Goal: Book appointment/travel/reservation

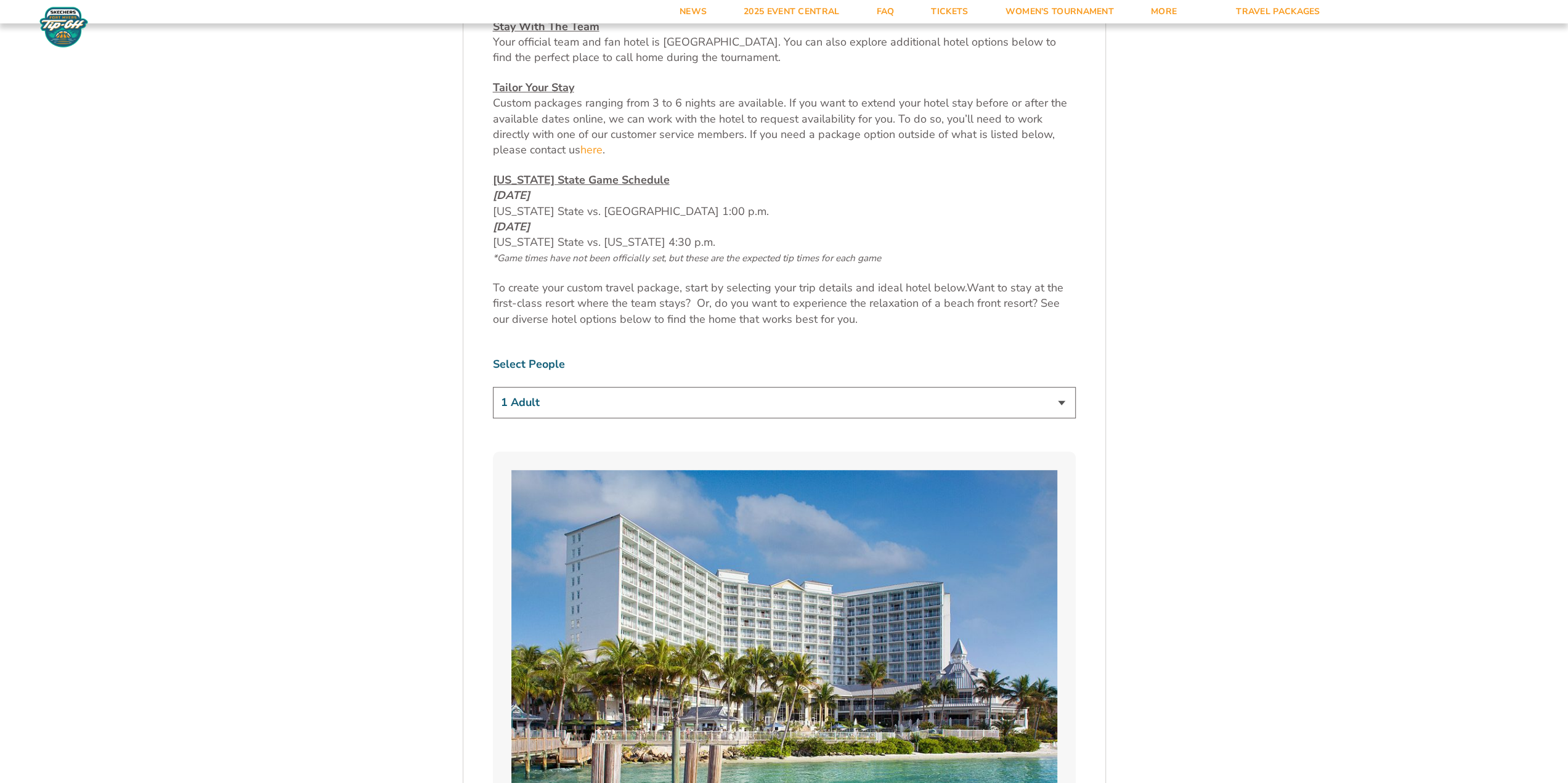
scroll to position [678, 0]
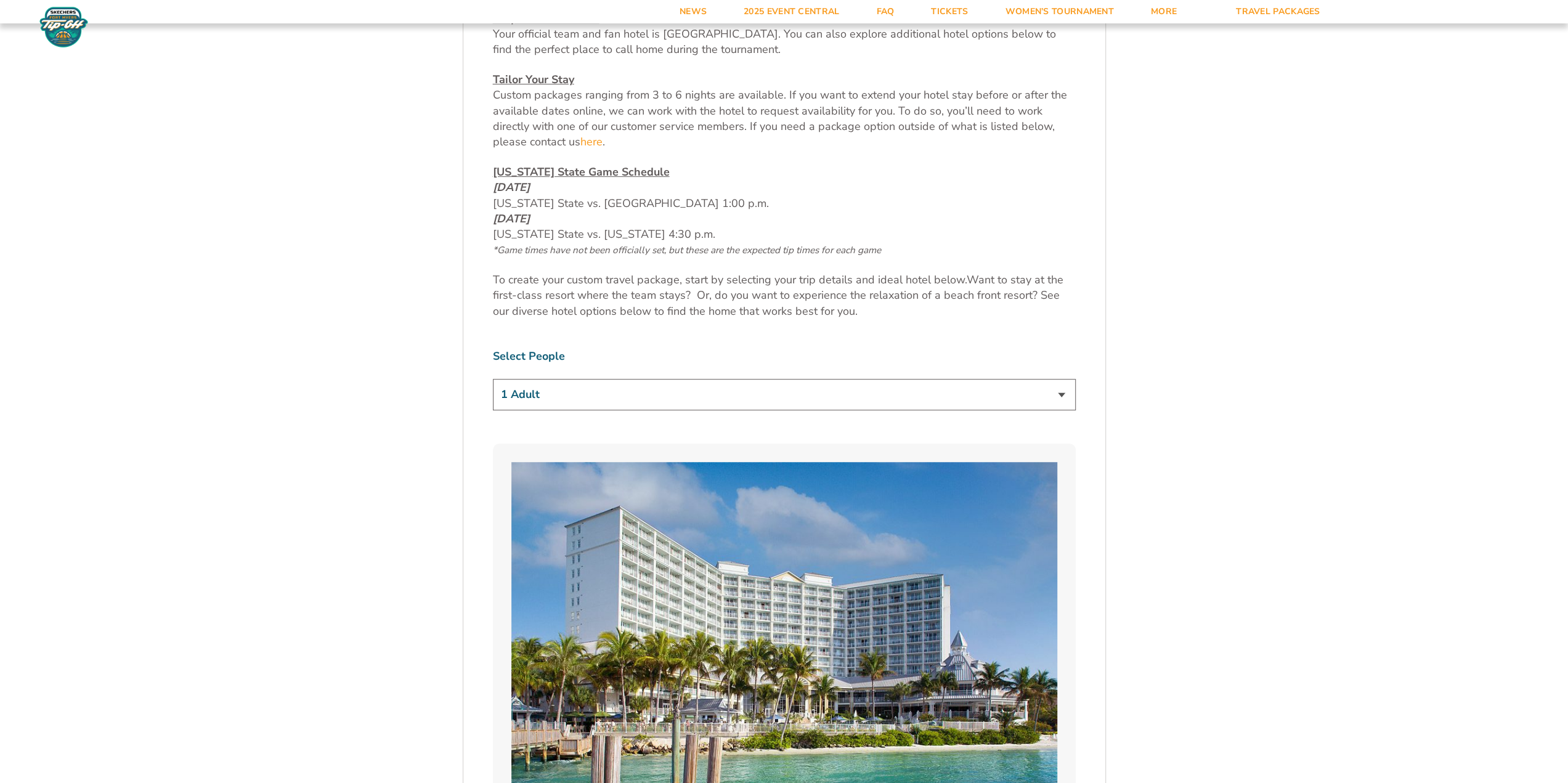
click at [1051, 393] on select "1 Adult 2 Adults 3 Adults 4 Adults 2 Adults + 1 Child 2 Adults + 2 Children 2 A…" at bounding box center [784, 395] width 583 height 32
select select "4 Adults"
click at [493, 379] on select "1 Adult 2 Adults 3 Adults 4 Adults 2 Adults + 1 Child 2 Adults + 2 Children 2 A…" at bounding box center [784, 395] width 583 height 32
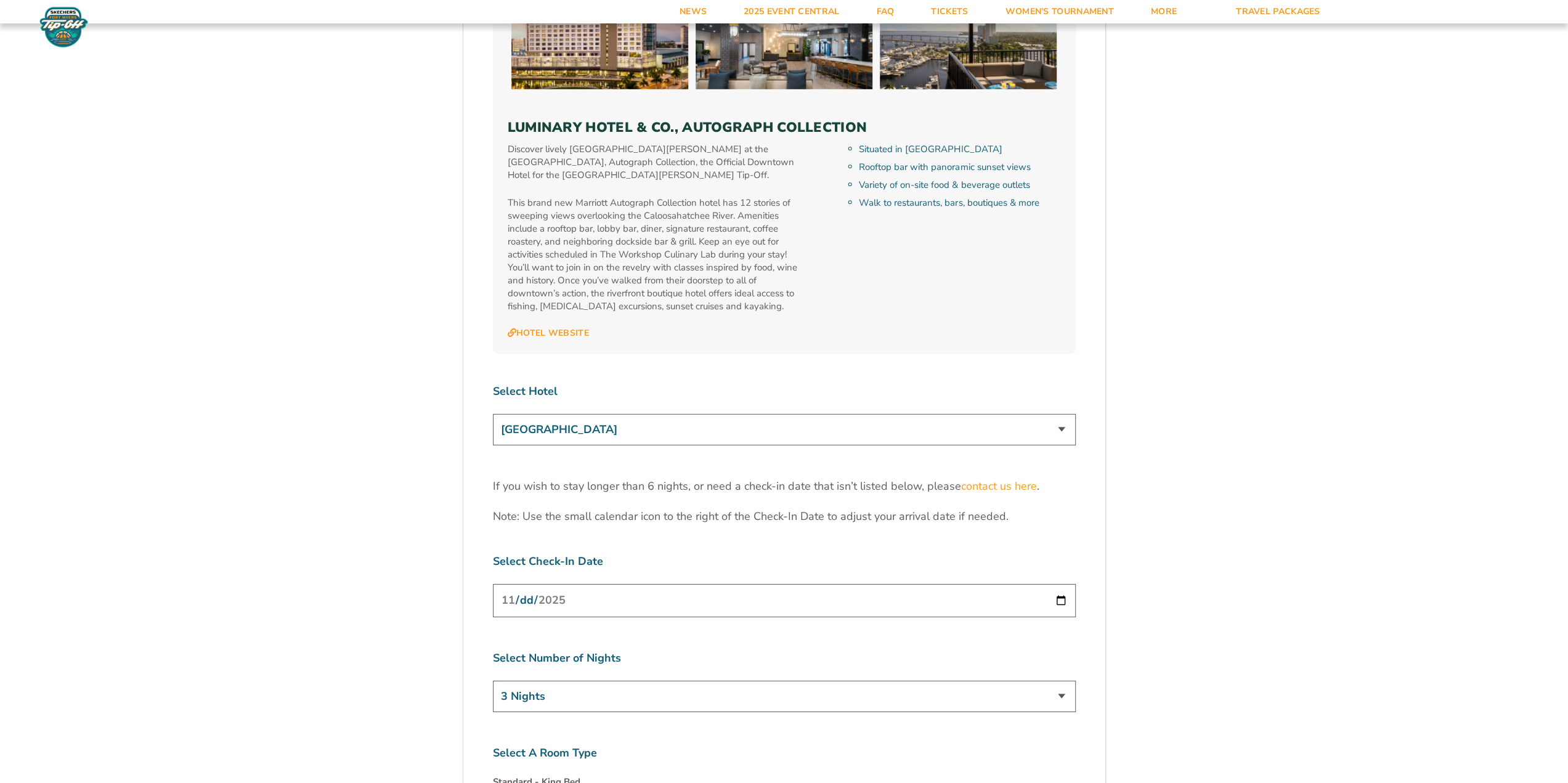
scroll to position [3696, 0]
click at [1059, 582] on input "[DATE]" at bounding box center [784, 598] width 583 height 32
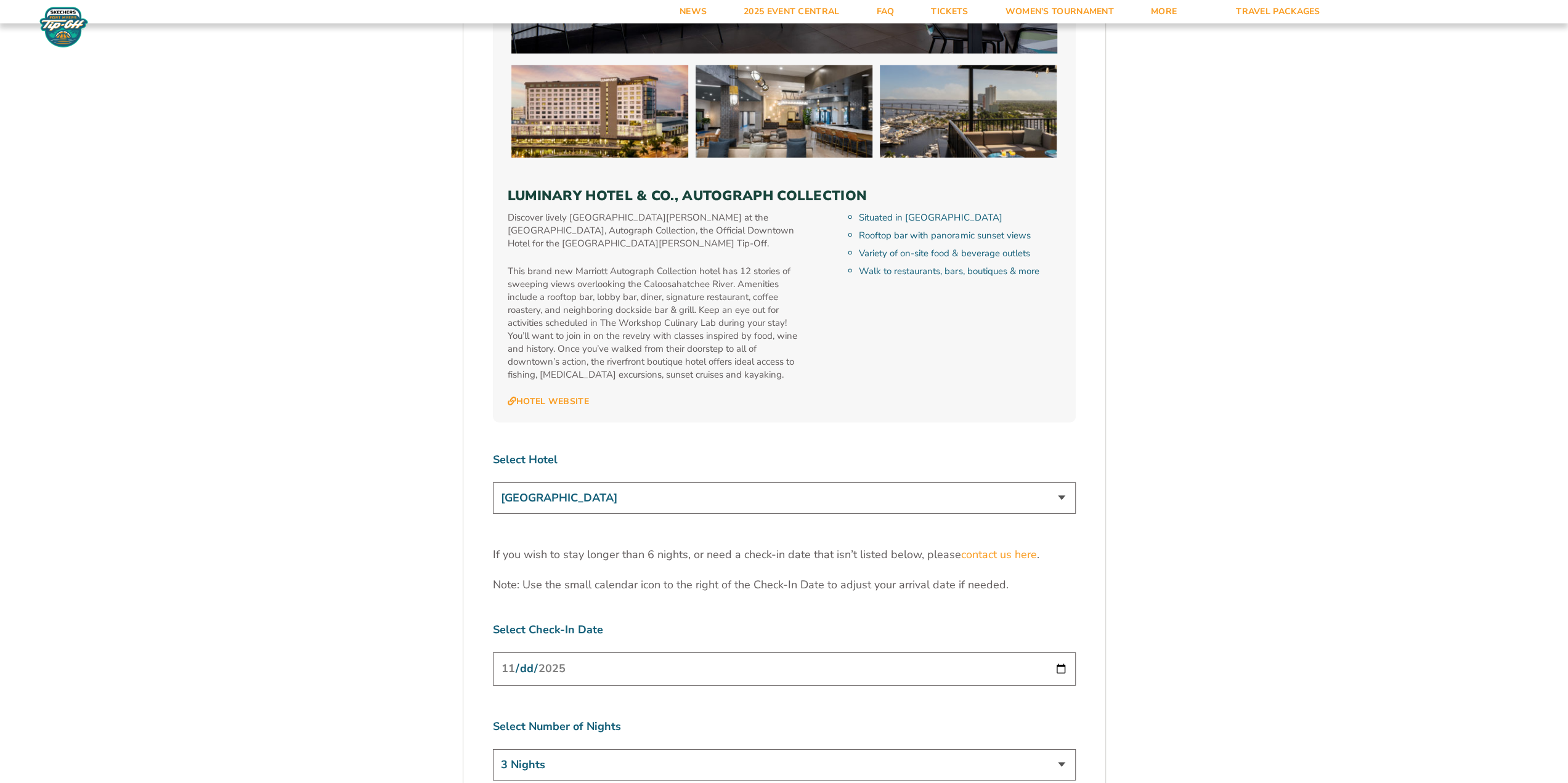
scroll to position [3635, 0]
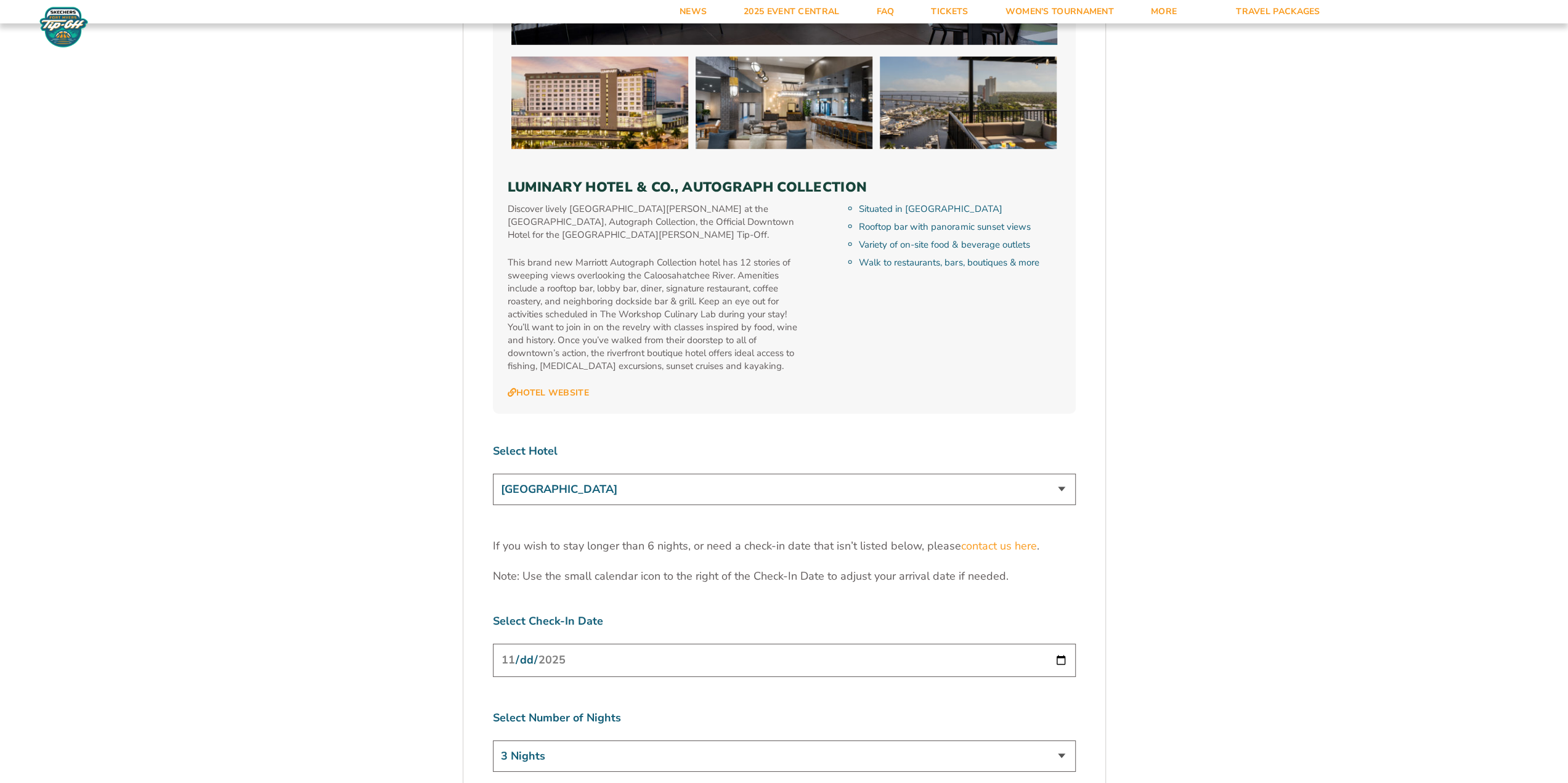
click at [1063, 643] on input "[DATE]" at bounding box center [784, 659] width 583 height 32
type input "2025-11-25"
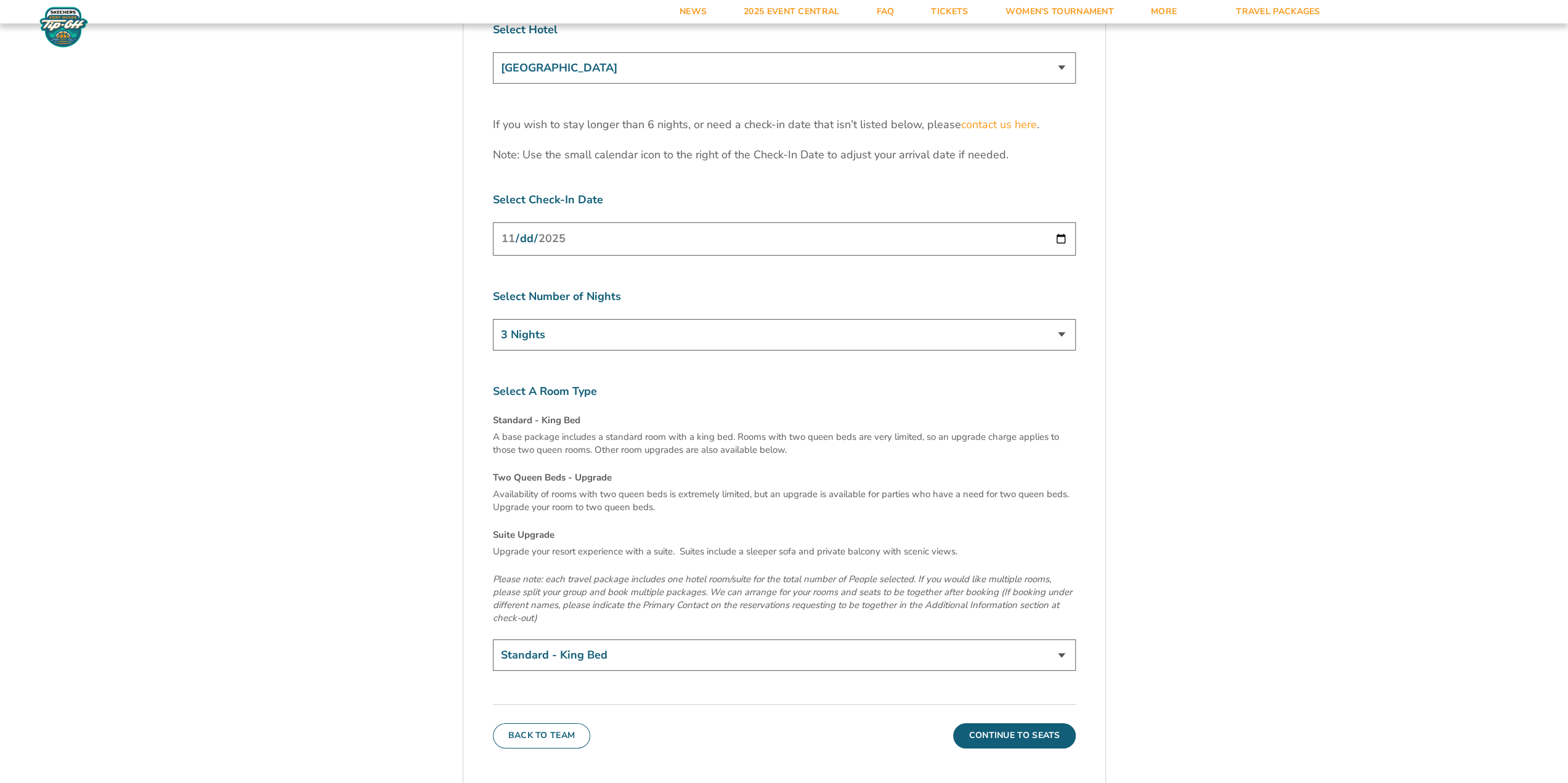
scroll to position [4066, 0]
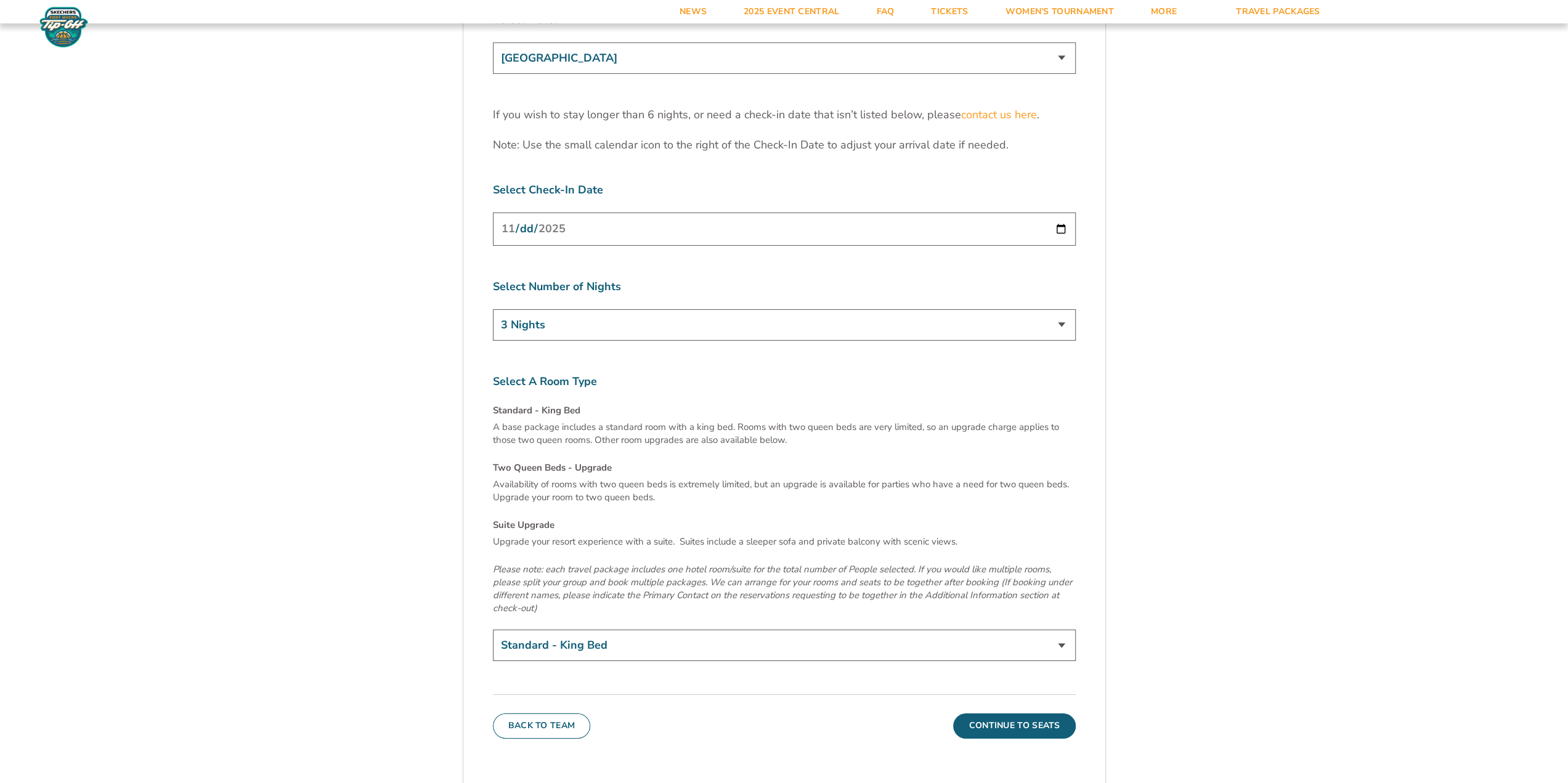
click at [1041, 629] on select "Standard - King Bed Two Queen Beds - Upgrade (+$15 per night) Suite Upgrade (+$…" at bounding box center [784, 645] width 583 height 32
select select "Two Queen Beds - Upgrade"
click at [493, 629] on select "Standard - King Bed Two Queen Beds - Upgrade (+$15 per night) Suite Upgrade (+$…" at bounding box center [784, 645] width 583 height 32
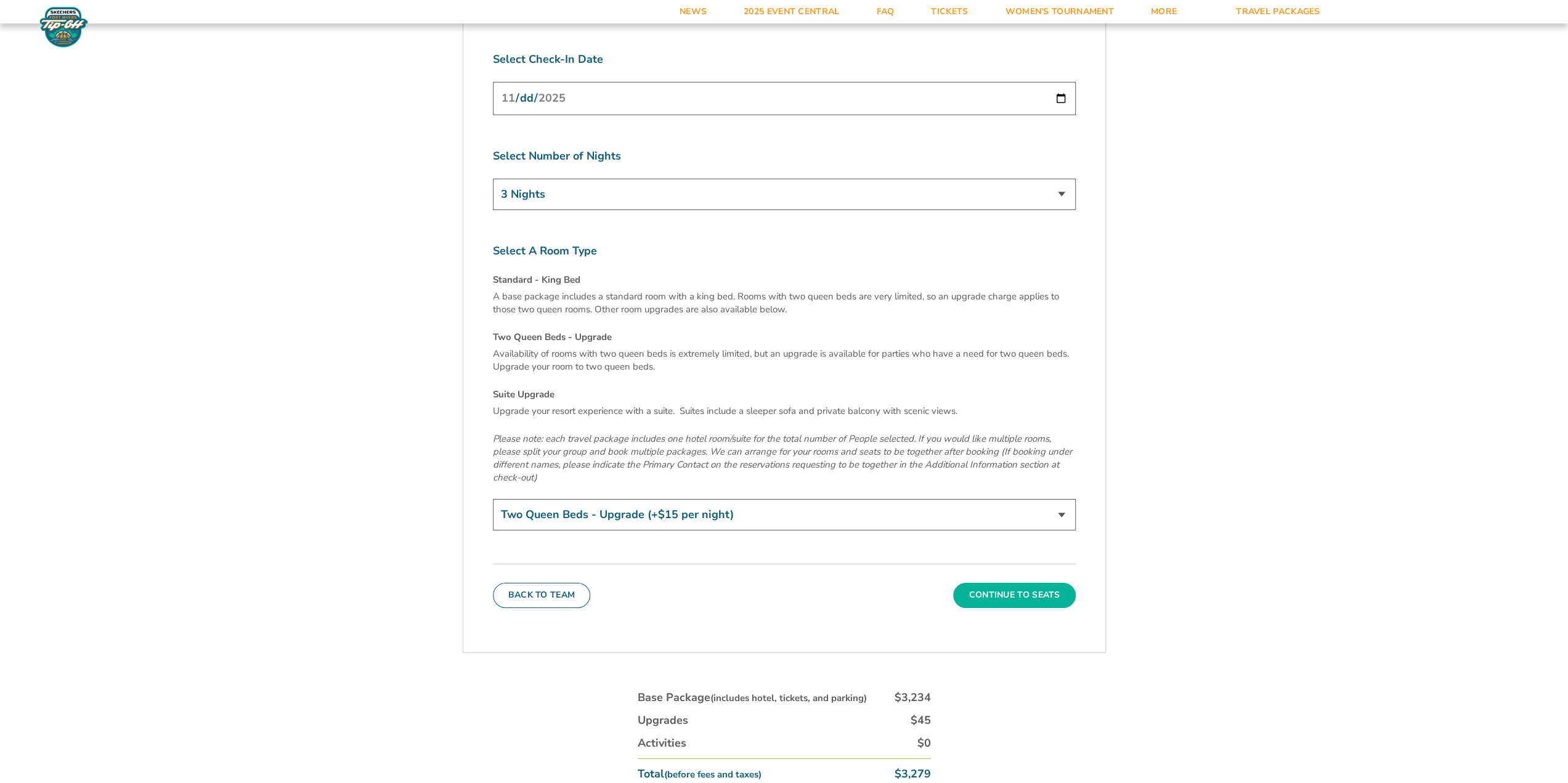
scroll to position [4251, 0]
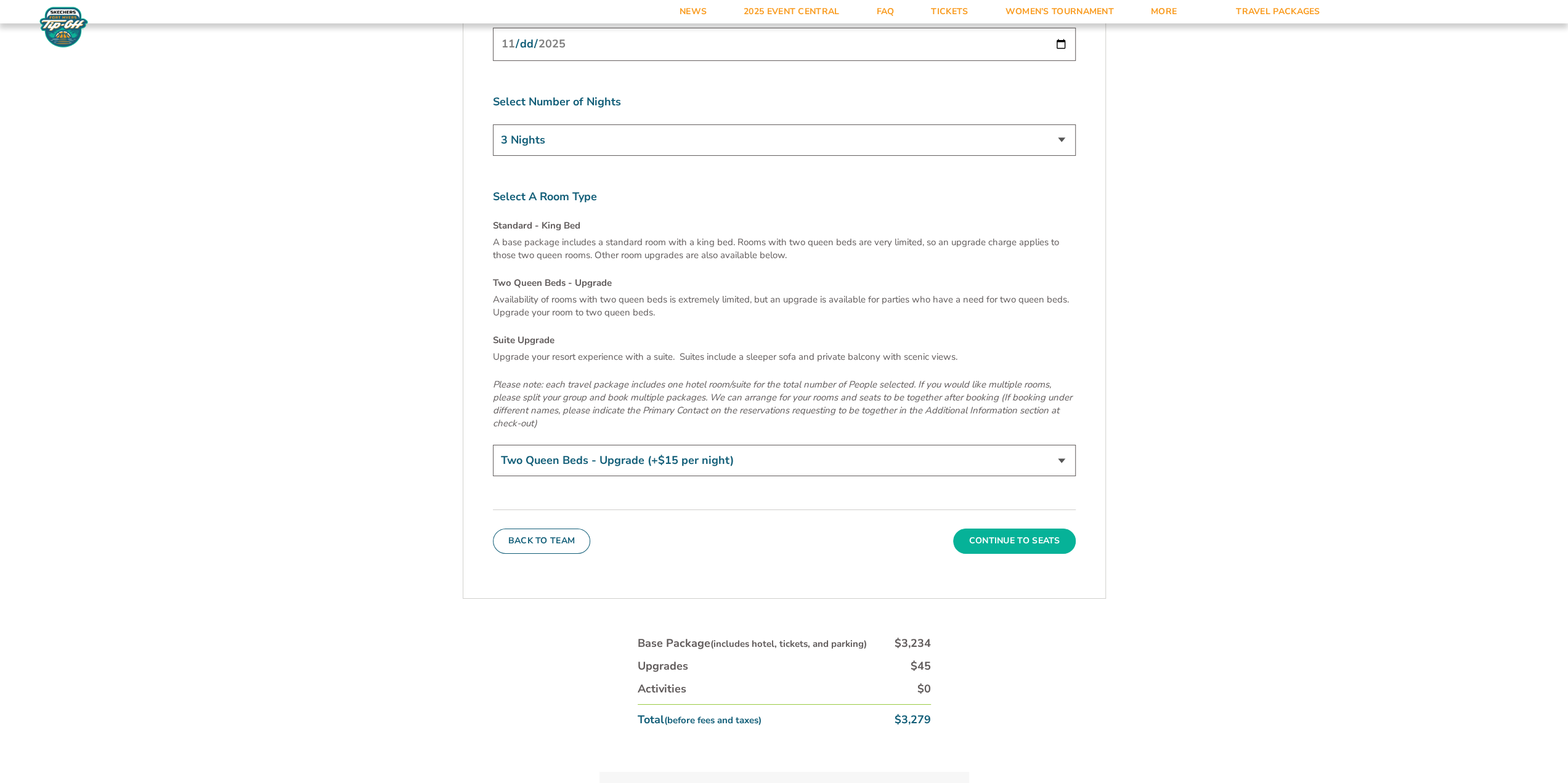
click at [993, 528] on button "Continue To Seats" at bounding box center [1014, 541] width 122 height 25
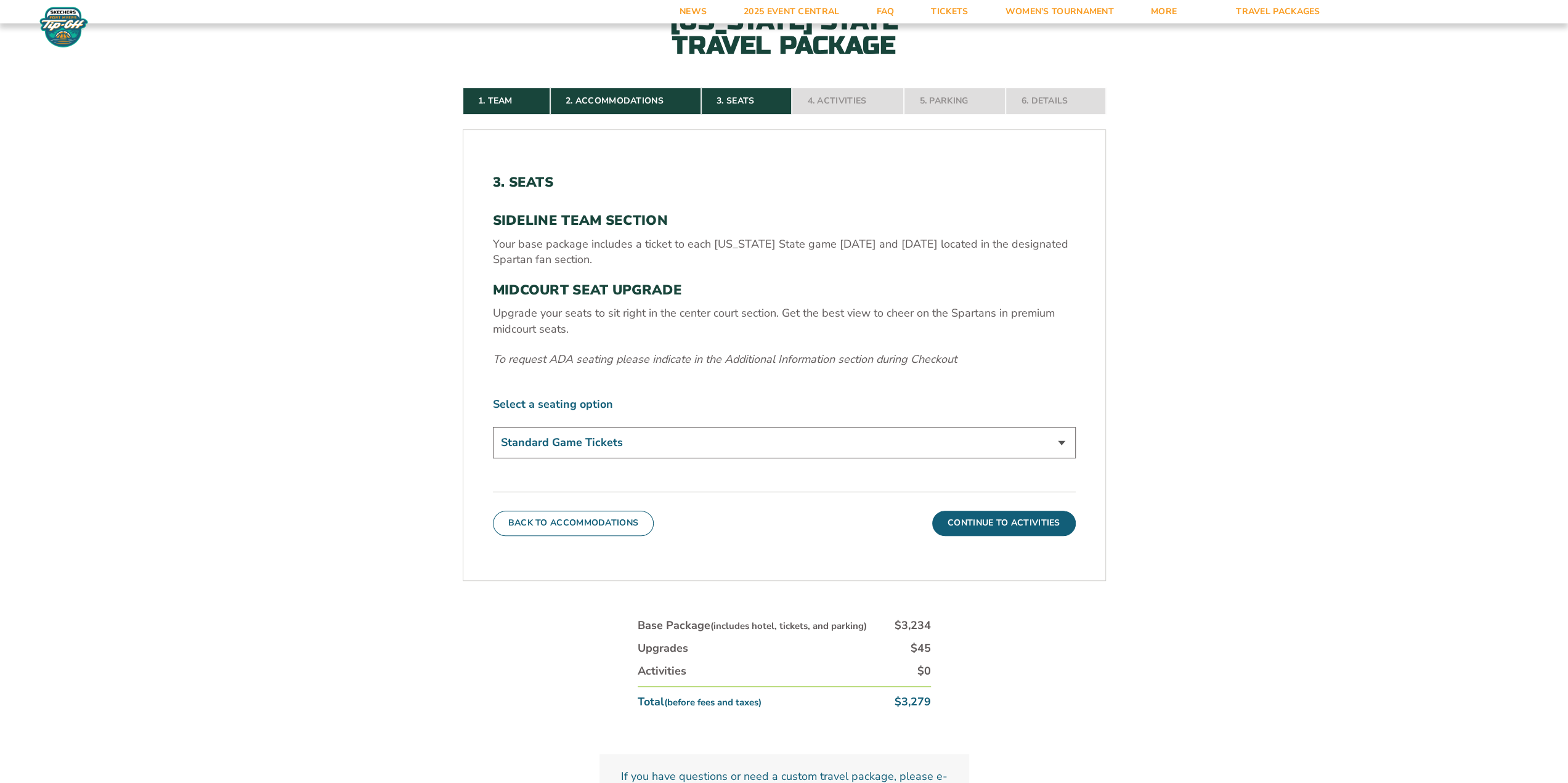
scroll to position [433, 0]
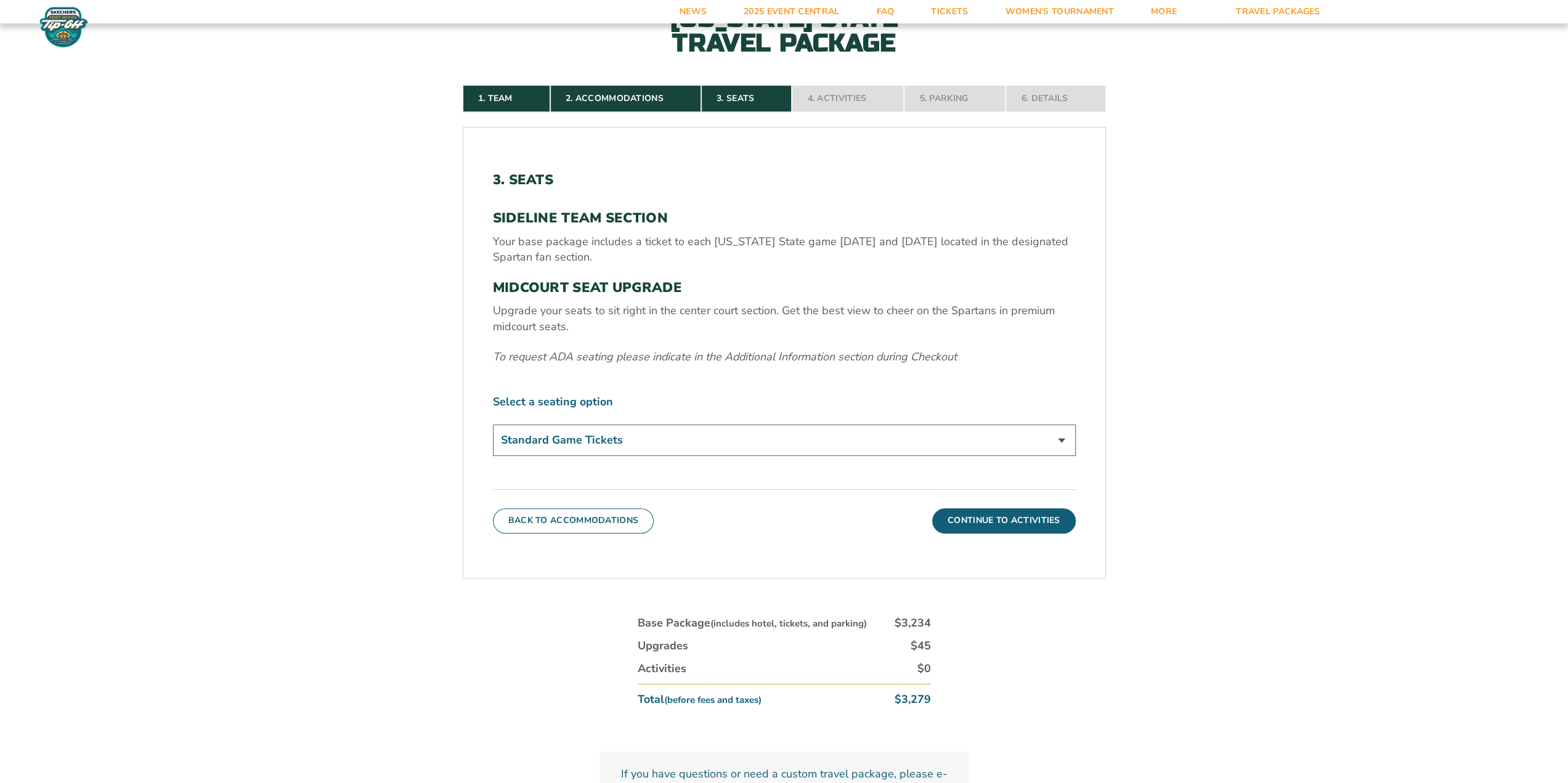
click at [770, 447] on select "Standard Game Tickets Midcourt Seat Upgrade (+$140 per person)" at bounding box center [784, 441] width 583 height 32
select select "Midcourt Seat Upgrade"
click at [493, 425] on select "Standard Game Tickets Midcourt Seat Upgrade (+$140 per person)" at bounding box center [784, 441] width 583 height 32
click at [974, 523] on button "Continue To Activities" at bounding box center [1004, 521] width 144 height 25
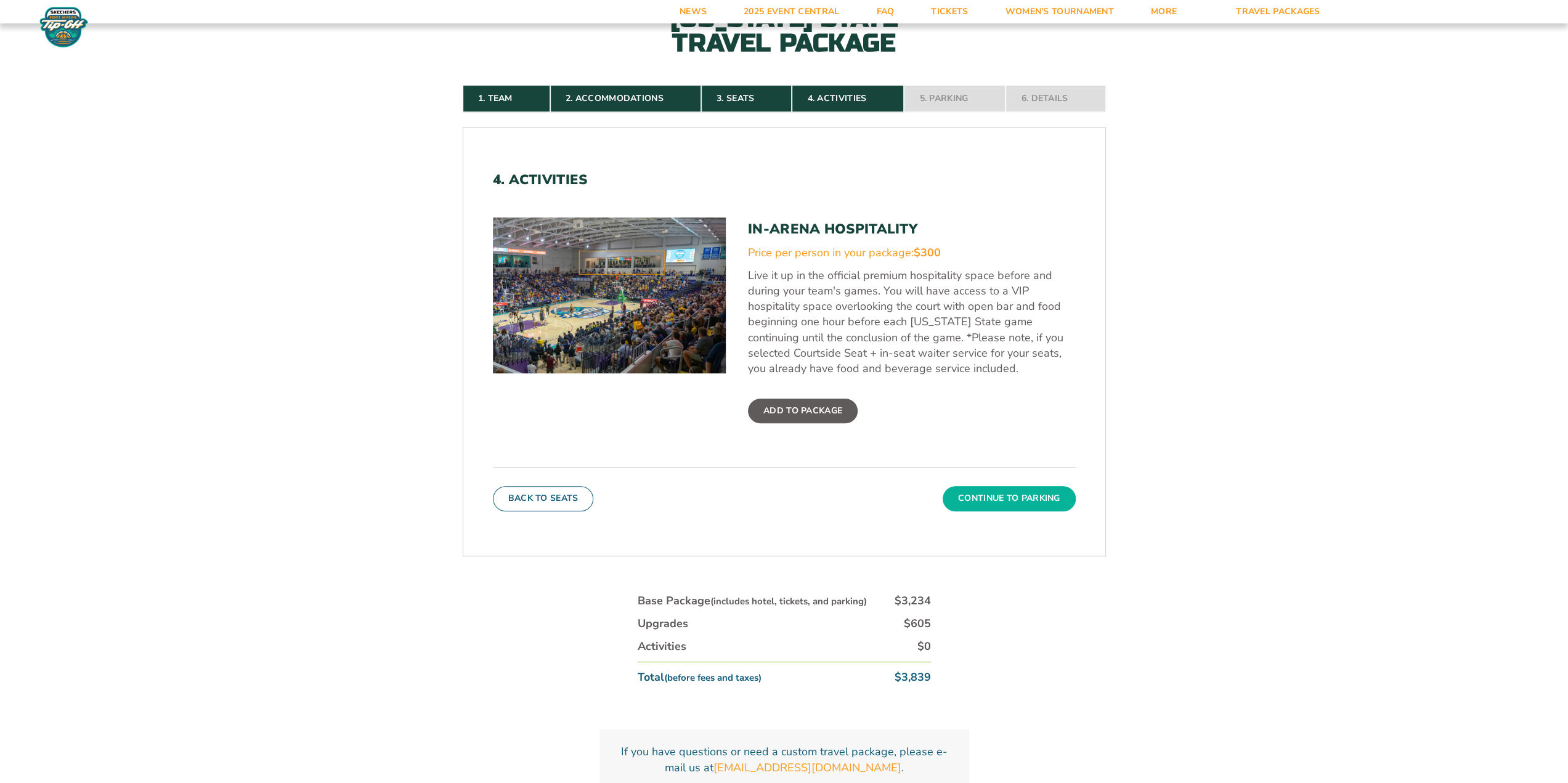
click at [1004, 492] on button "Continue To Parking" at bounding box center [1010, 499] width 133 height 25
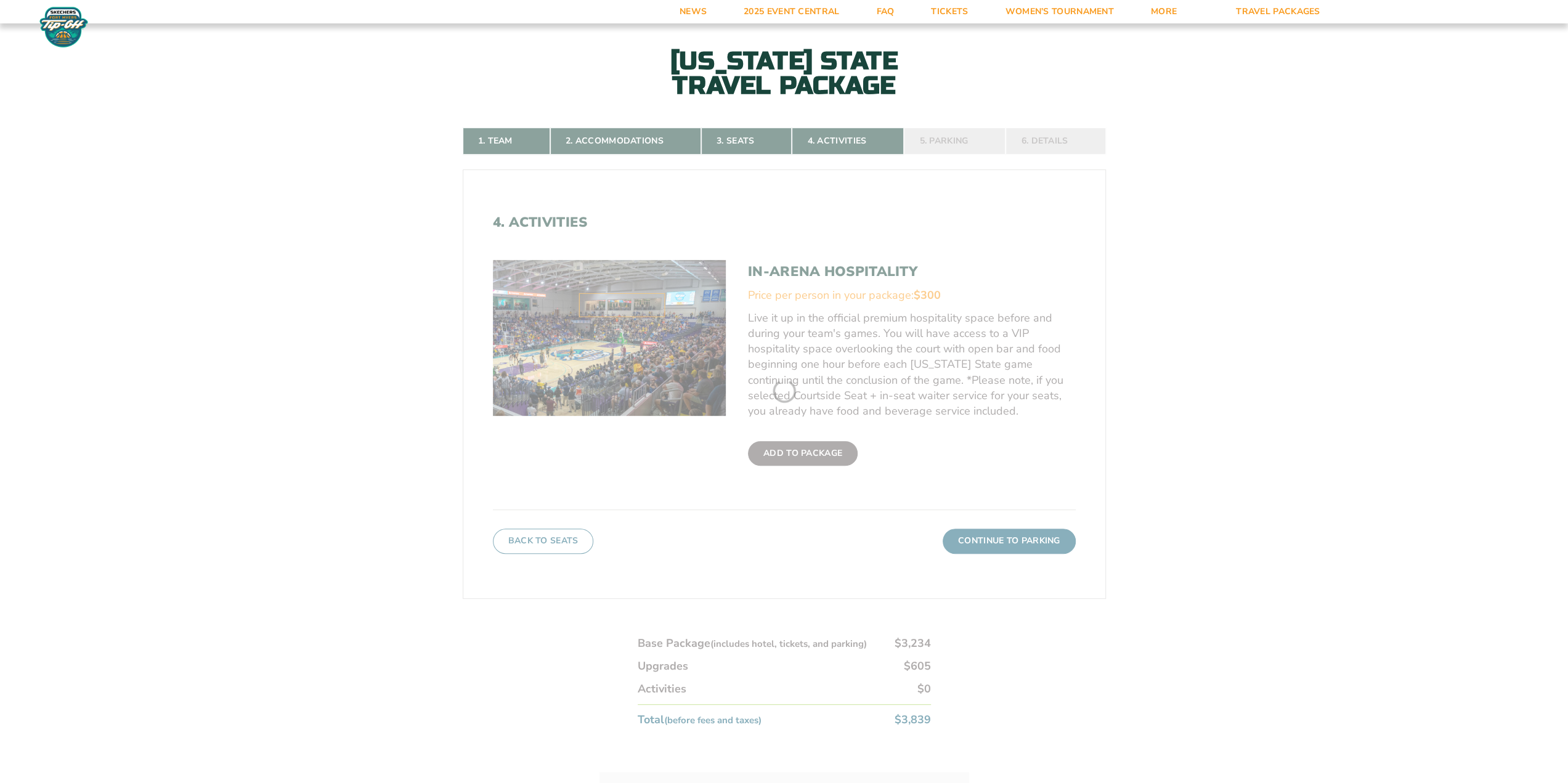
scroll to position [371, 0]
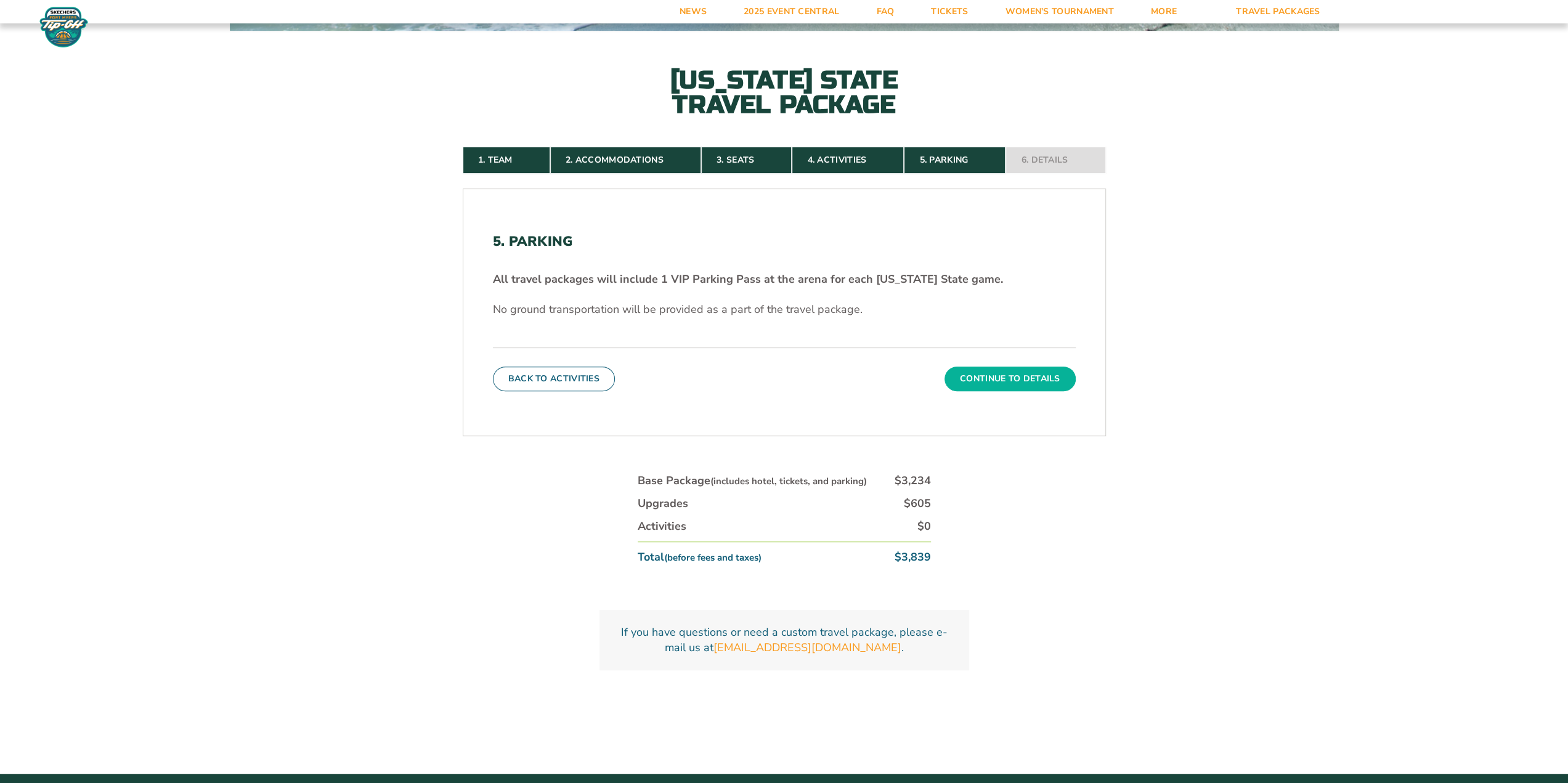
click at [1001, 384] on button "Continue To Details" at bounding box center [1010, 379] width 131 height 25
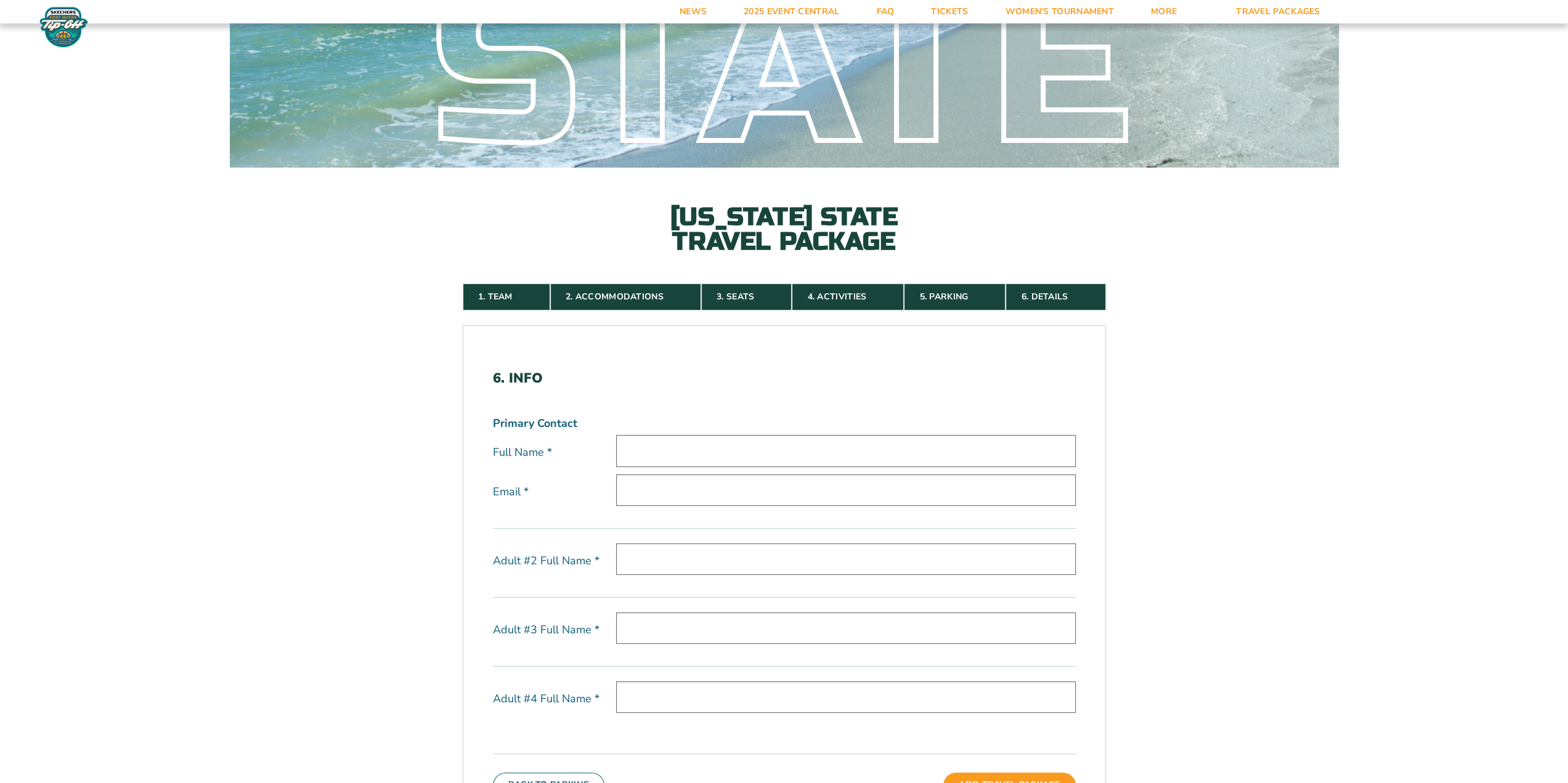
scroll to position [0, 0]
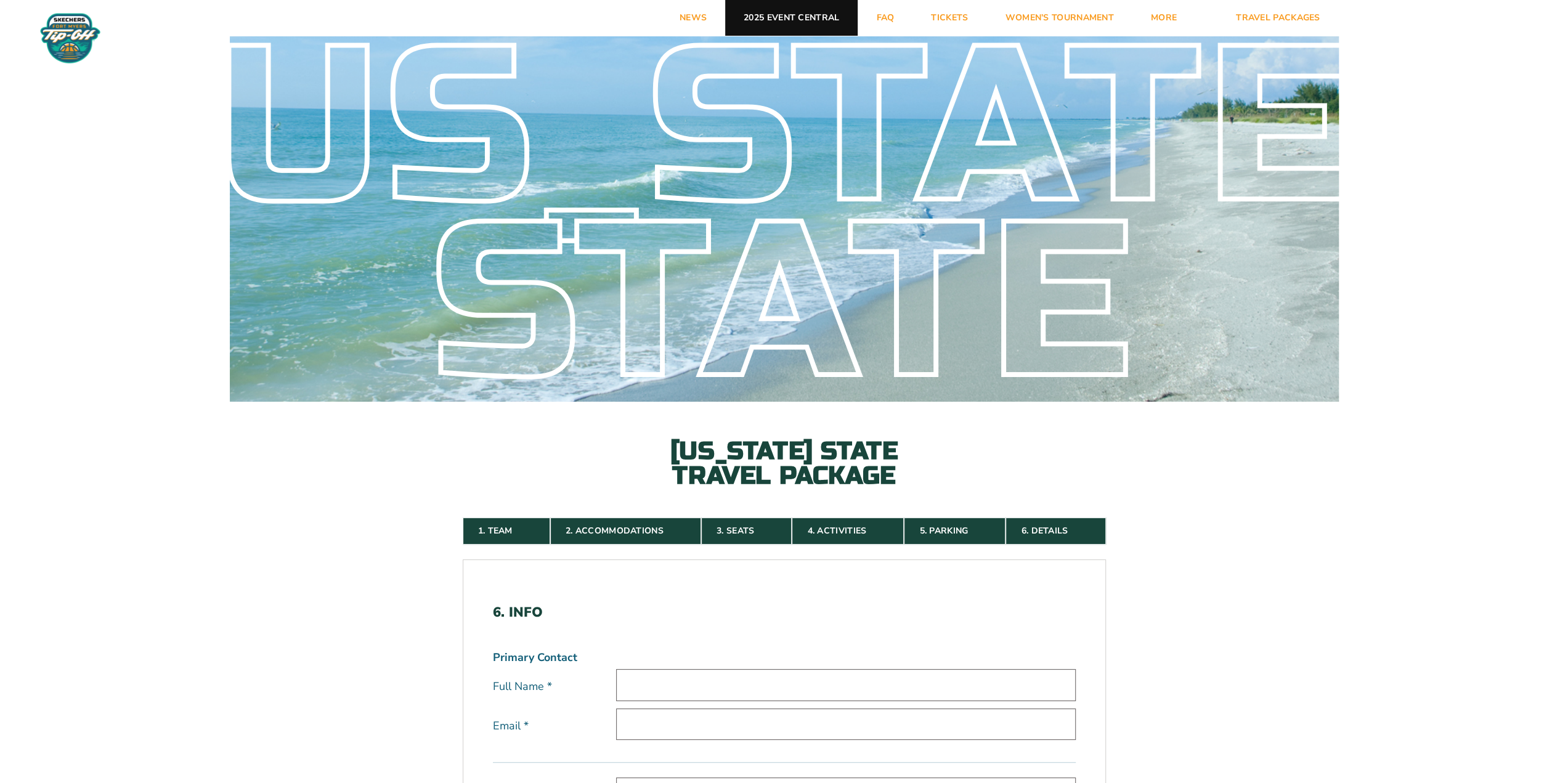
click at [776, 23] on link "2025 Event Central" at bounding box center [791, 18] width 133 height 36
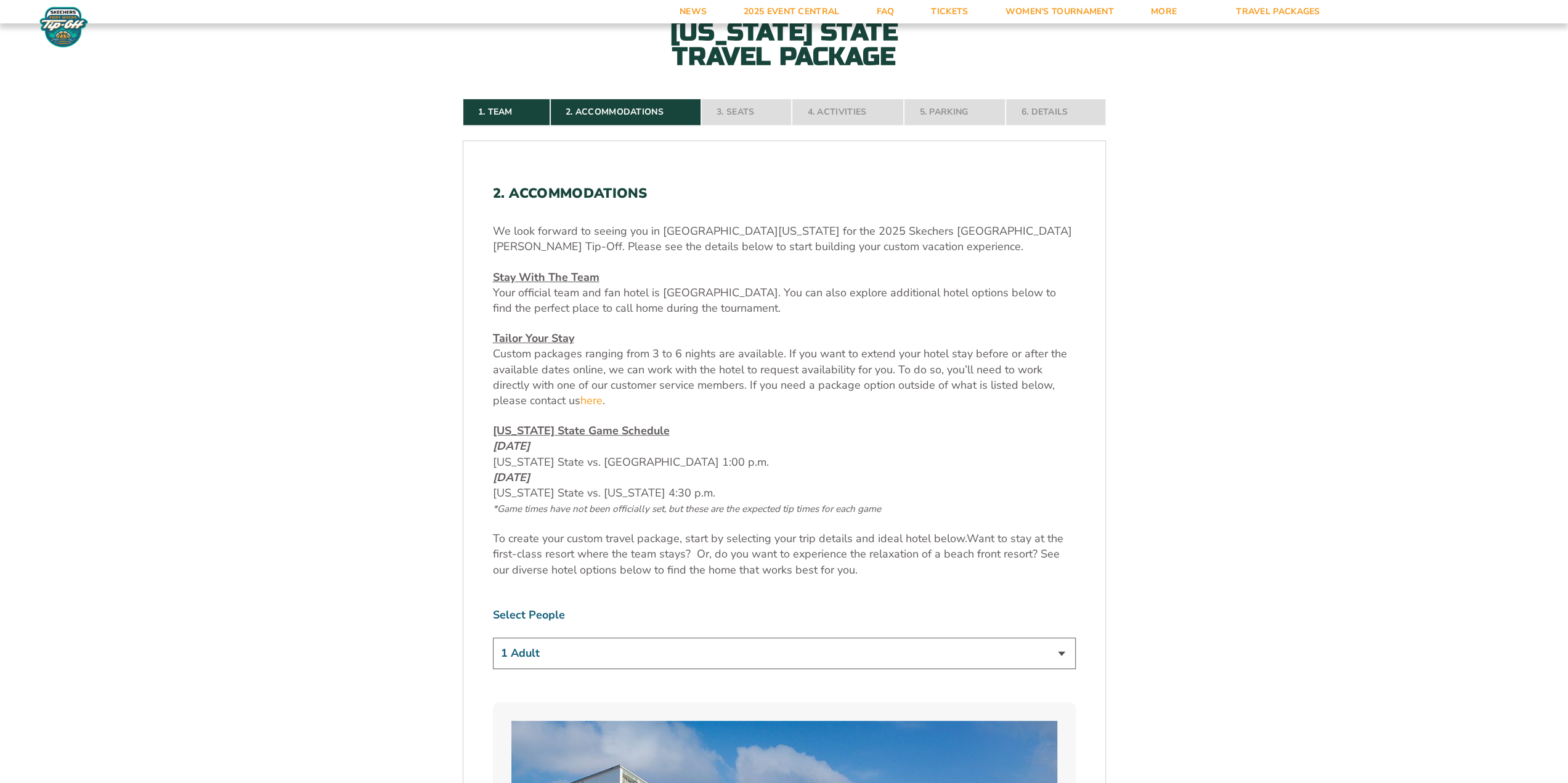
scroll to position [431, 0]
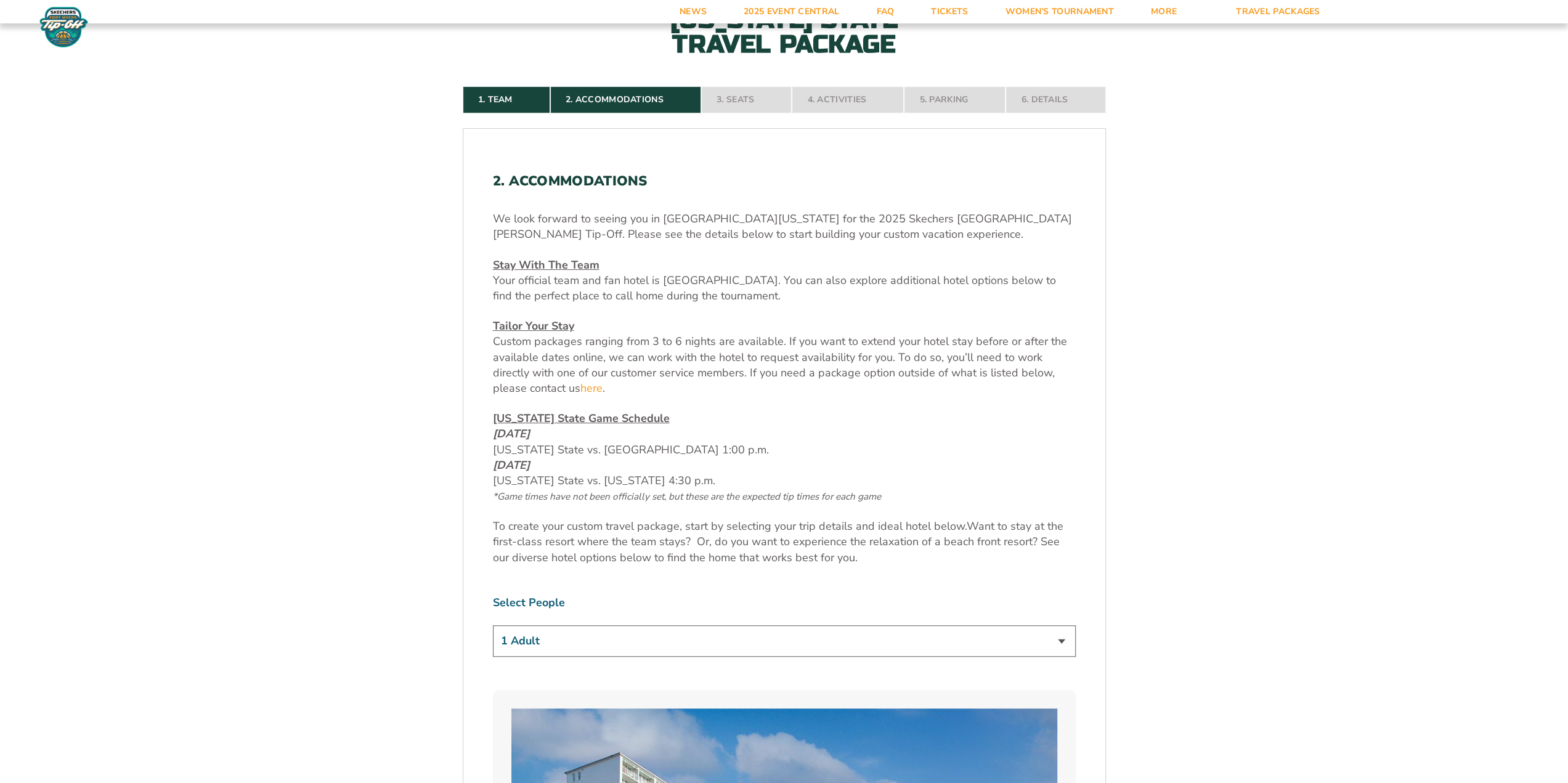
click at [1063, 641] on select "1 Adult 2 Adults 3 Adults 4 Adults 2 Adults + 1 Child 2 Adults + 2 Children 2 A…" at bounding box center [784, 641] width 583 height 32
select select "2 Adults"
click at [493, 625] on select "1 Adult 2 Adults 3 Adults 4 Adults 2 Adults + 1 Child 2 Adults + 2 Children 2 A…" at bounding box center [784, 641] width 583 height 32
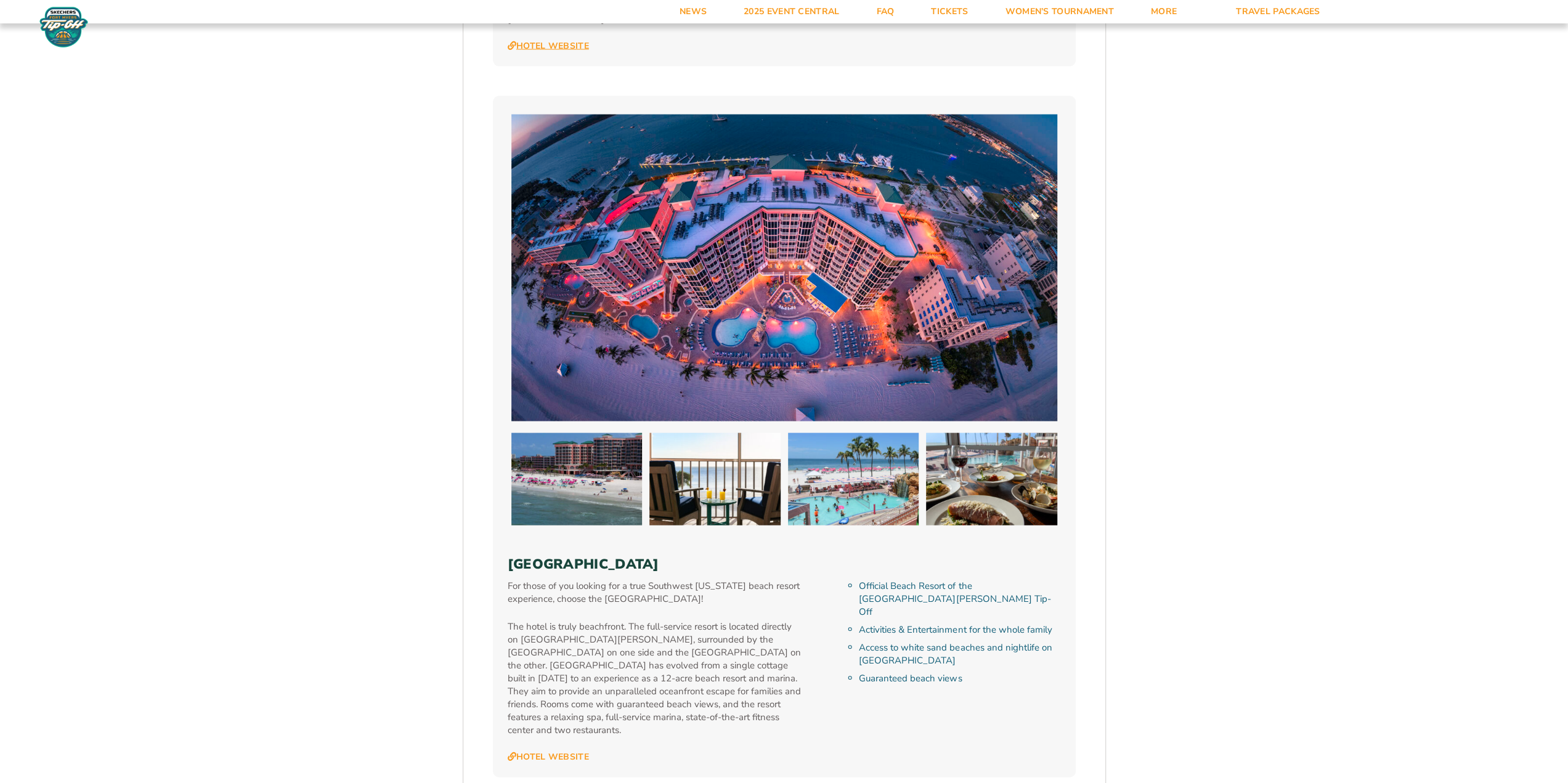
scroll to position [2588, 0]
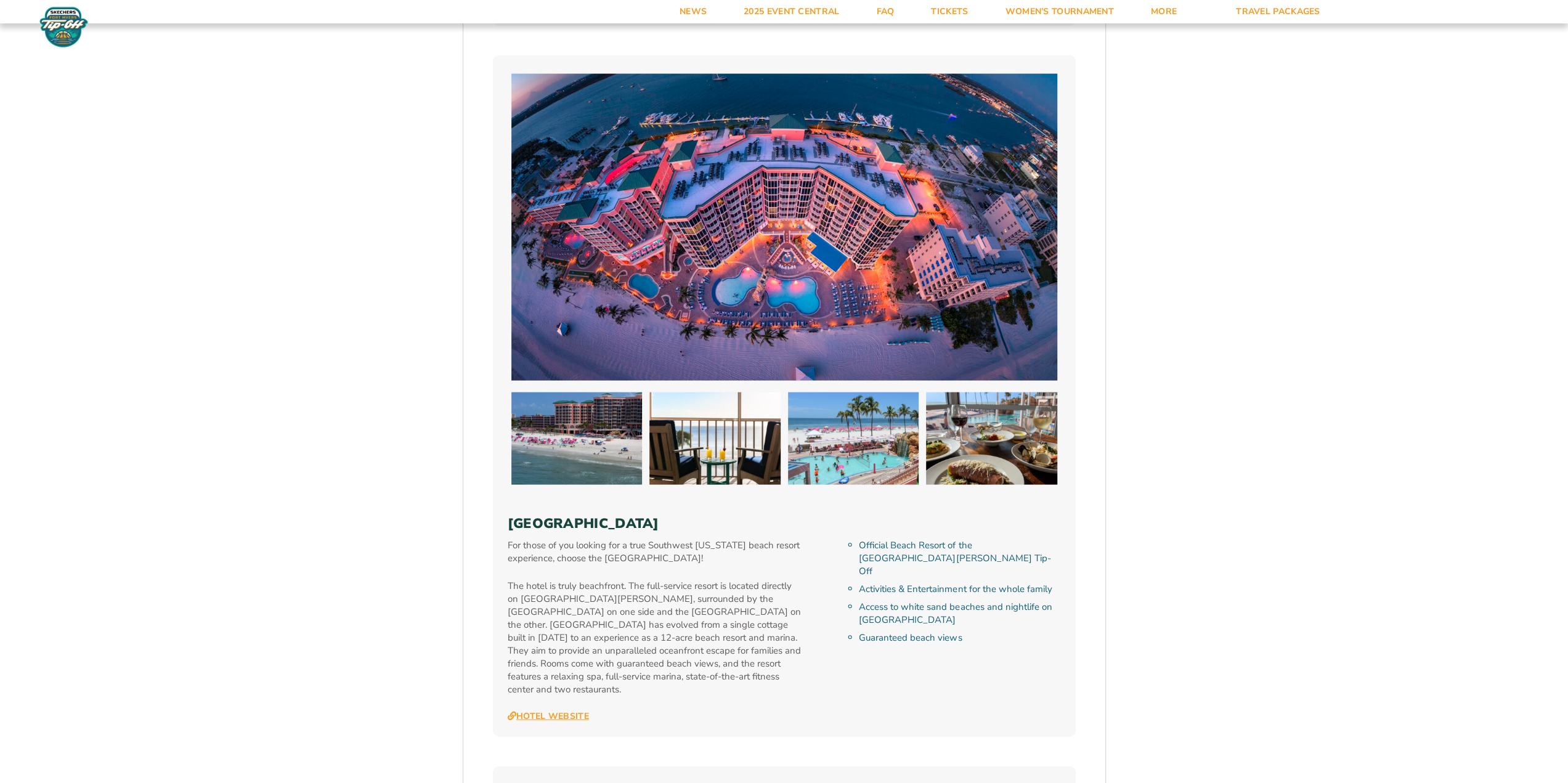
click at [560, 711] on link "Hotel Website" at bounding box center [548, 716] width 82 height 11
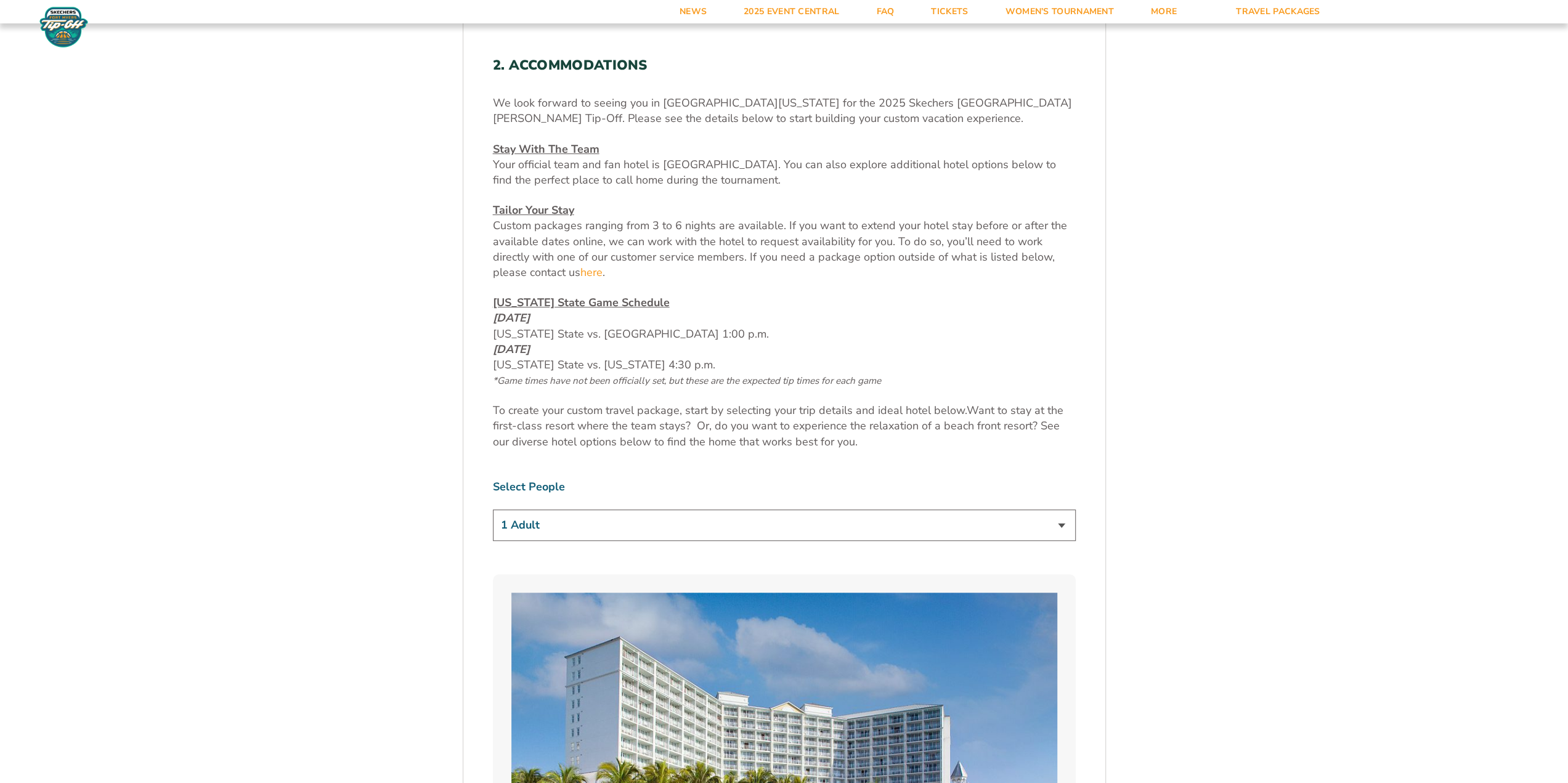
scroll to position [555, 0]
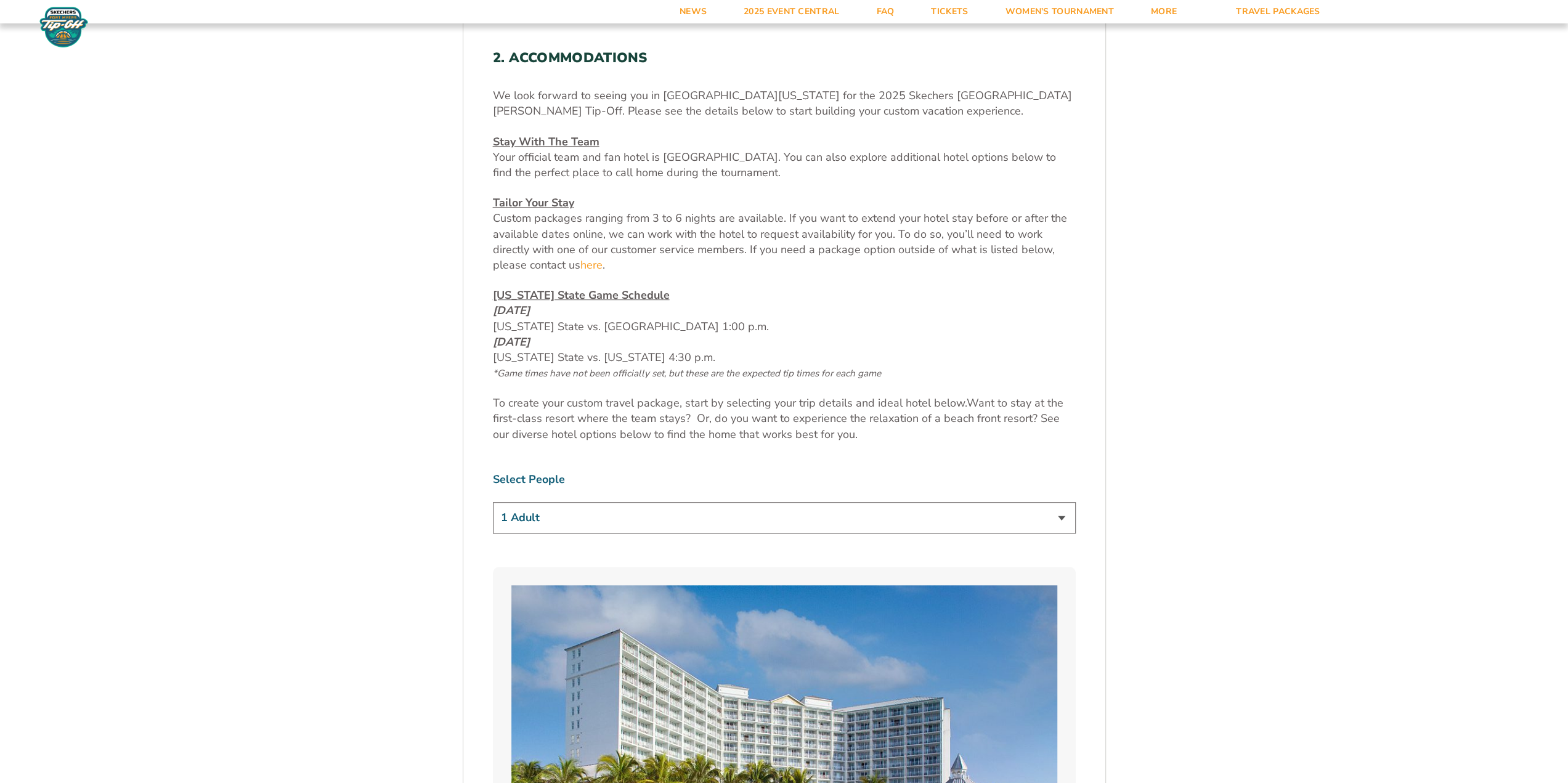
click at [597, 520] on select "1 Adult 2 Adults 3 Adults 4 Adults 2 Adults + 1 Child 2 Adults + 2 Children 2 A…" at bounding box center [784, 518] width 583 height 32
select select "3 Adults"
click at [493, 502] on select "1 Adult 2 Adults 3 Adults 4 Adults 2 Adults + 1 Child 2 Adults + 2 Children 2 A…" at bounding box center [784, 518] width 583 height 32
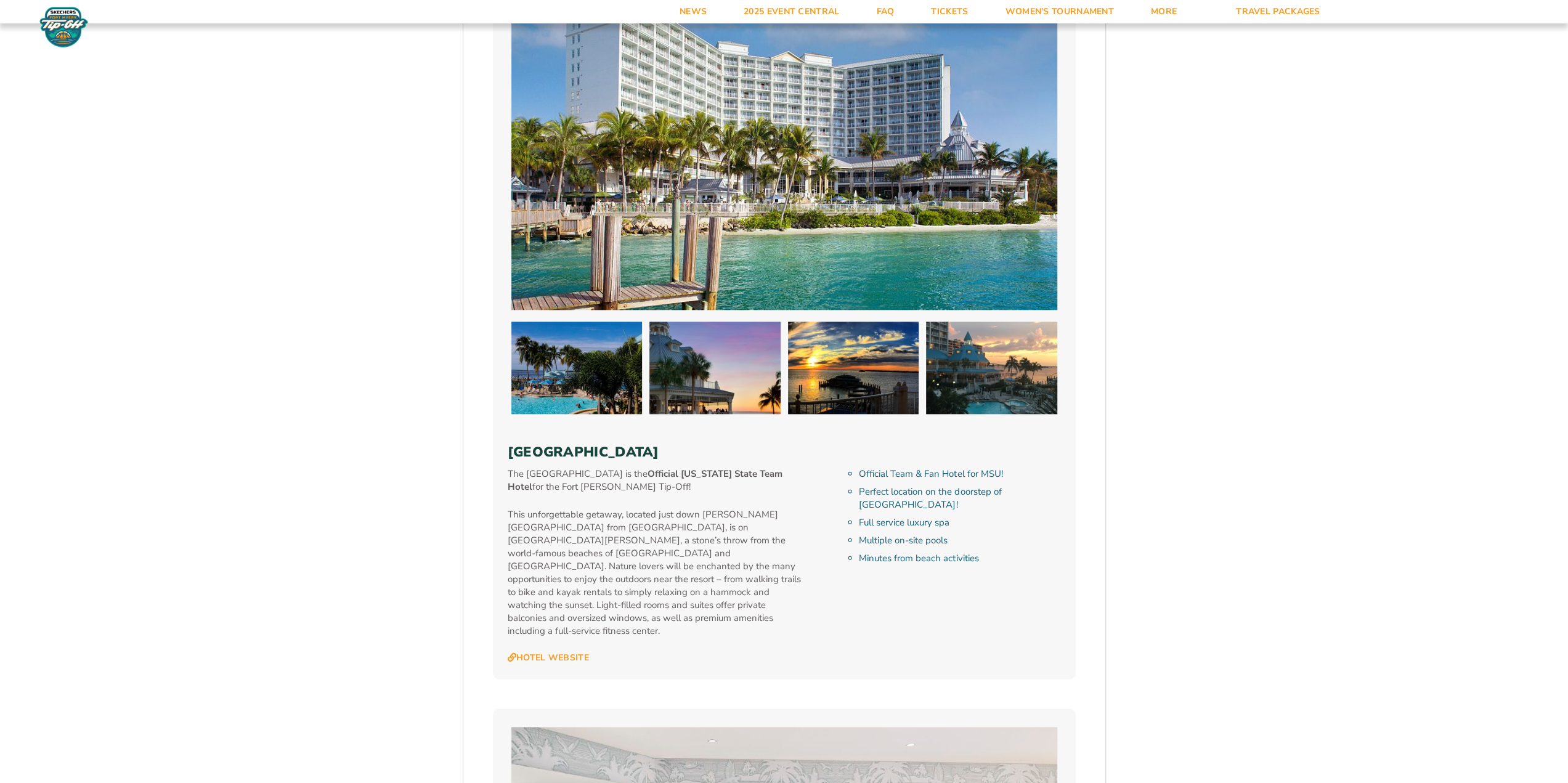
scroll to position [1232, 0]
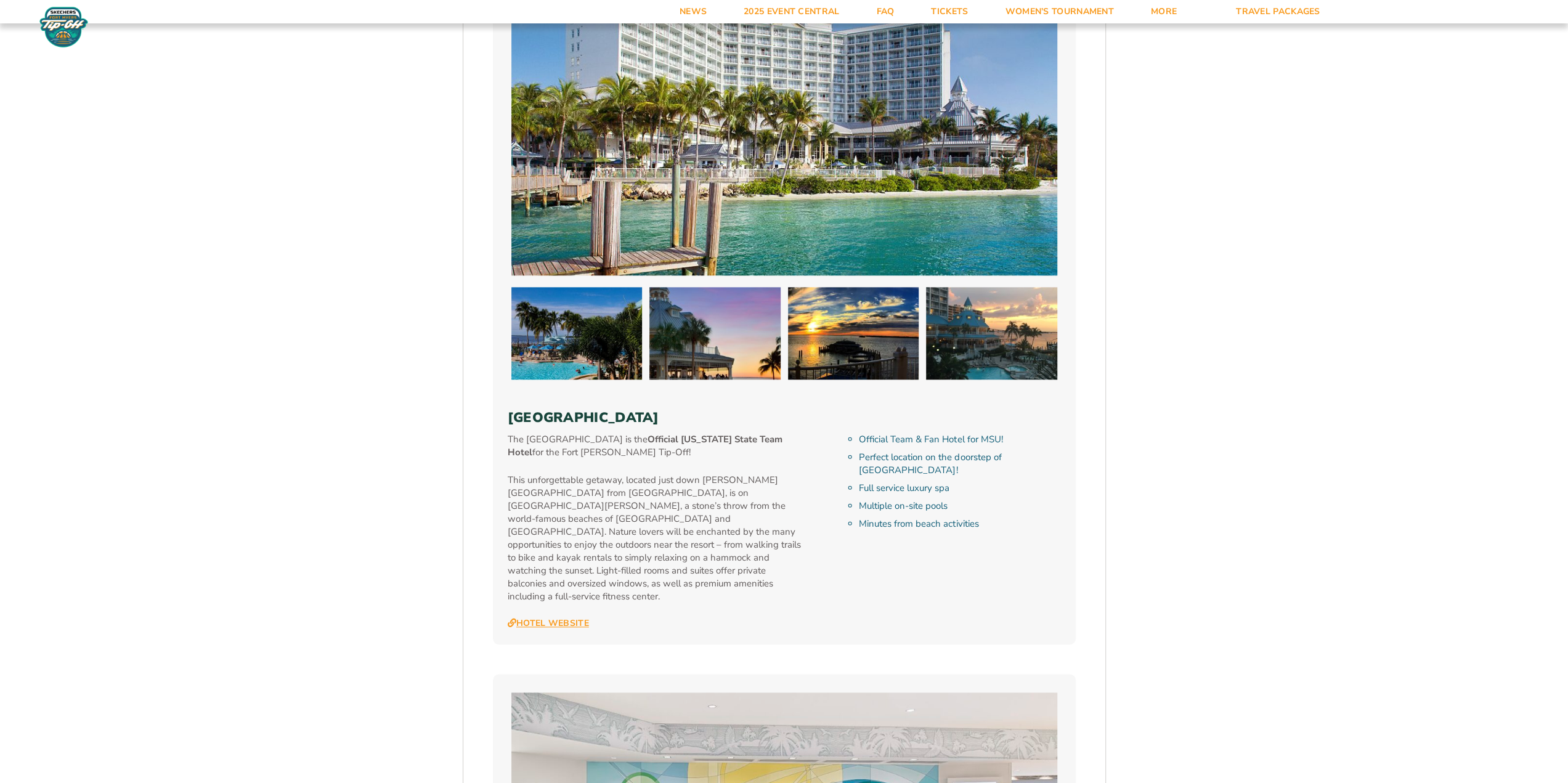
click at [565, 618] on link "Hotel Website" at bounding box center [548, 623] width 82 height 11
